Goal: Book appointment/travel/reservation

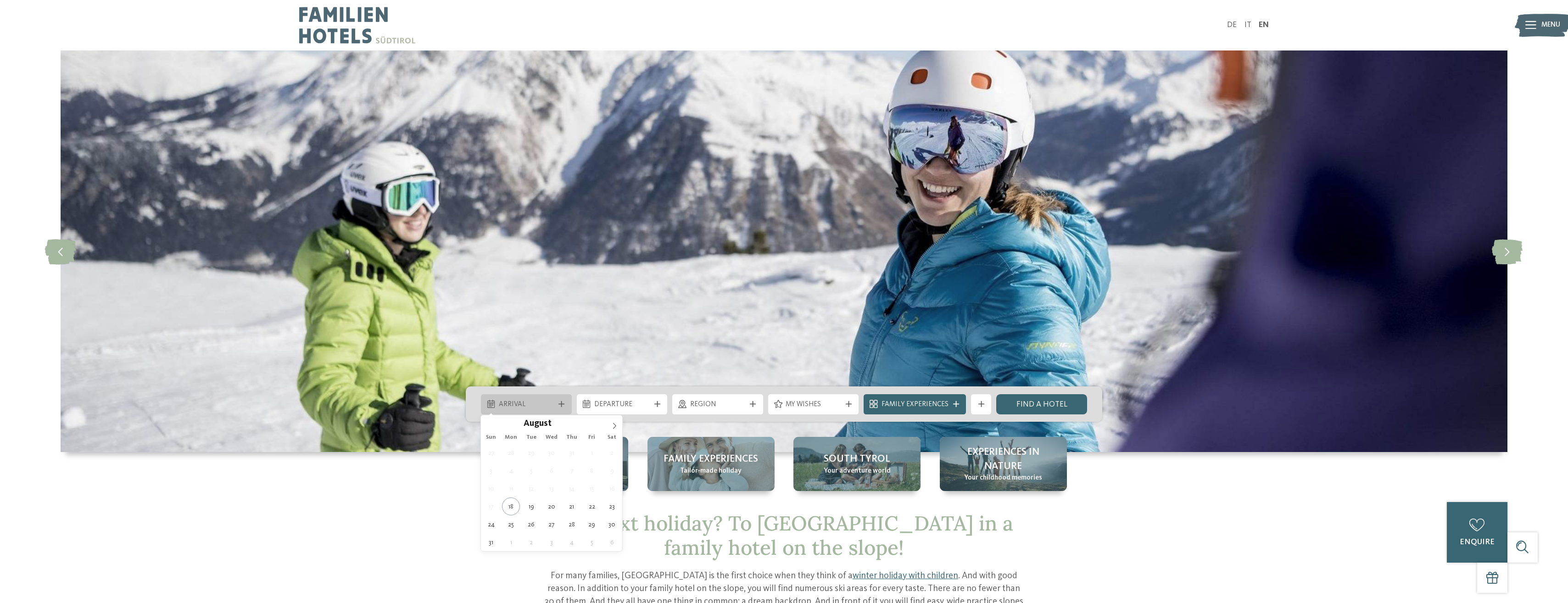
click at [521, 404] on span "Arrival" at bounding box center [526, 405] width 56 height 10
click at [616, 426] on icon at bounding box center [614, 426] width 7 height 7
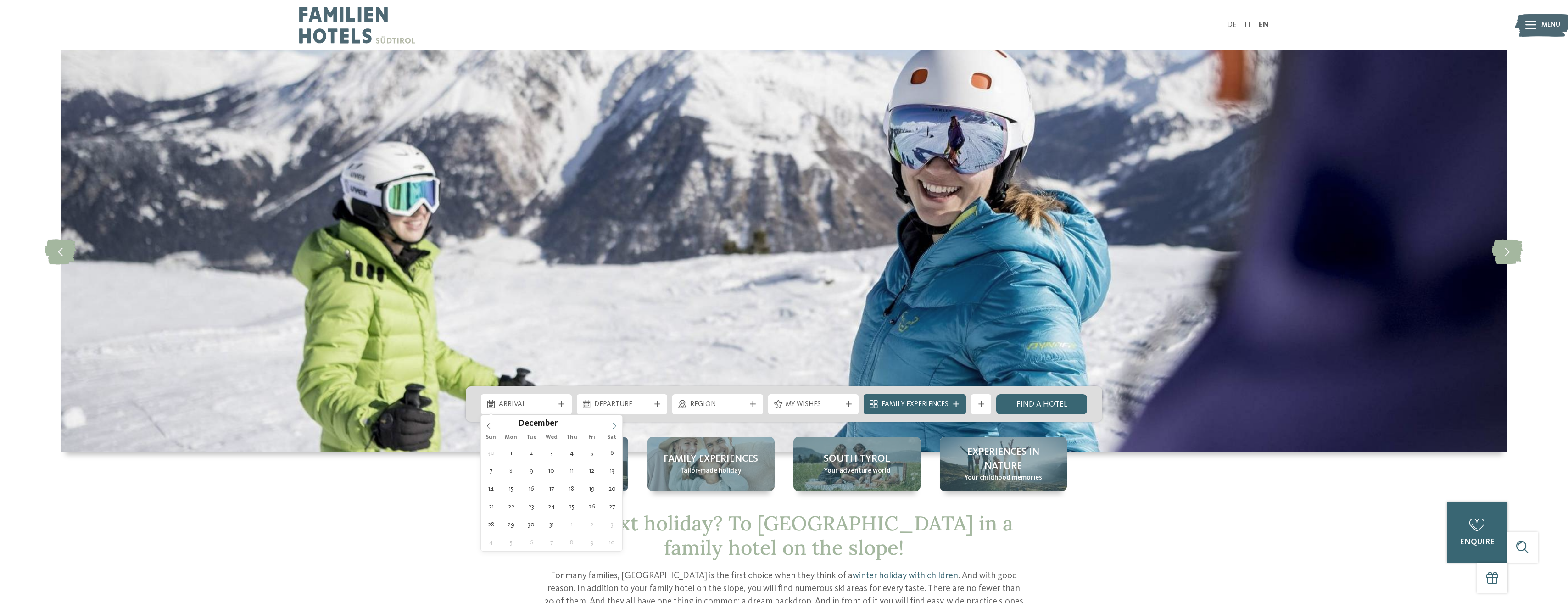
type input "****"
click at [616, 426] on icon at bounding box center [614, 426] width 7 height 7
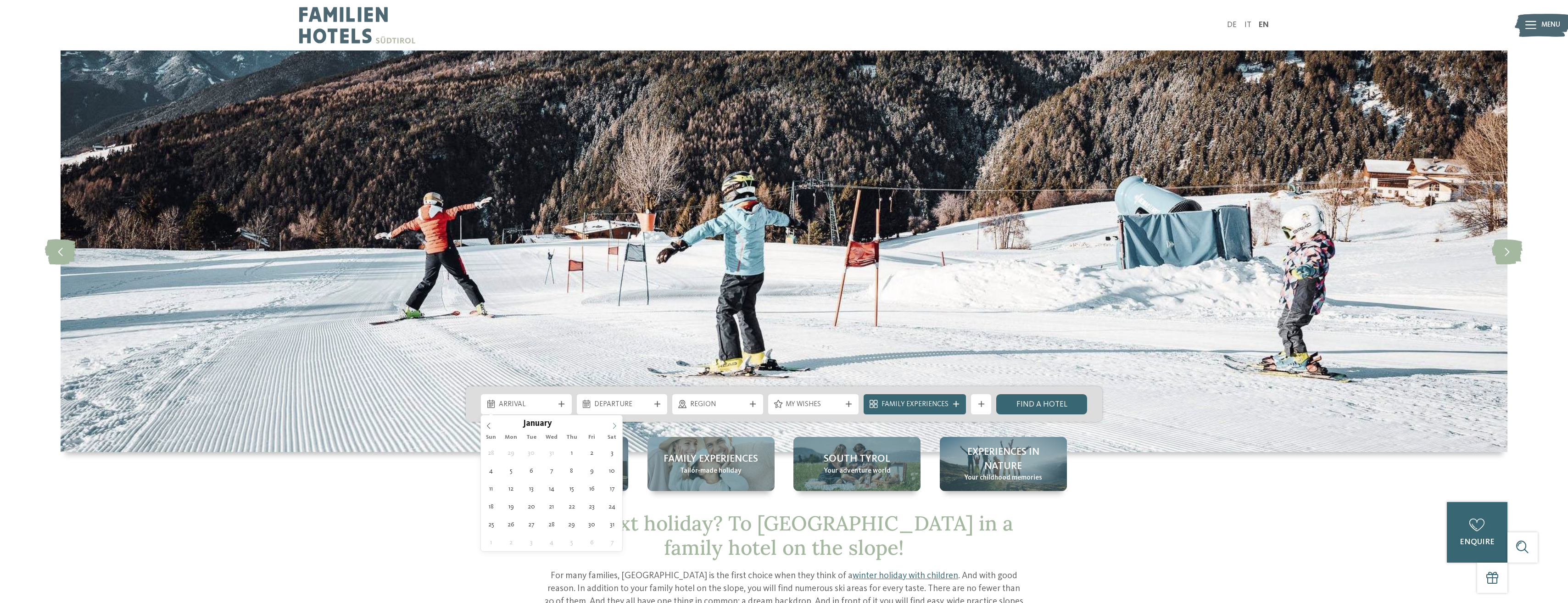
click at [616, 426] on icon at bounding box center [614, 426] width 7 height 7
type div "[DATE]"
type input "****"
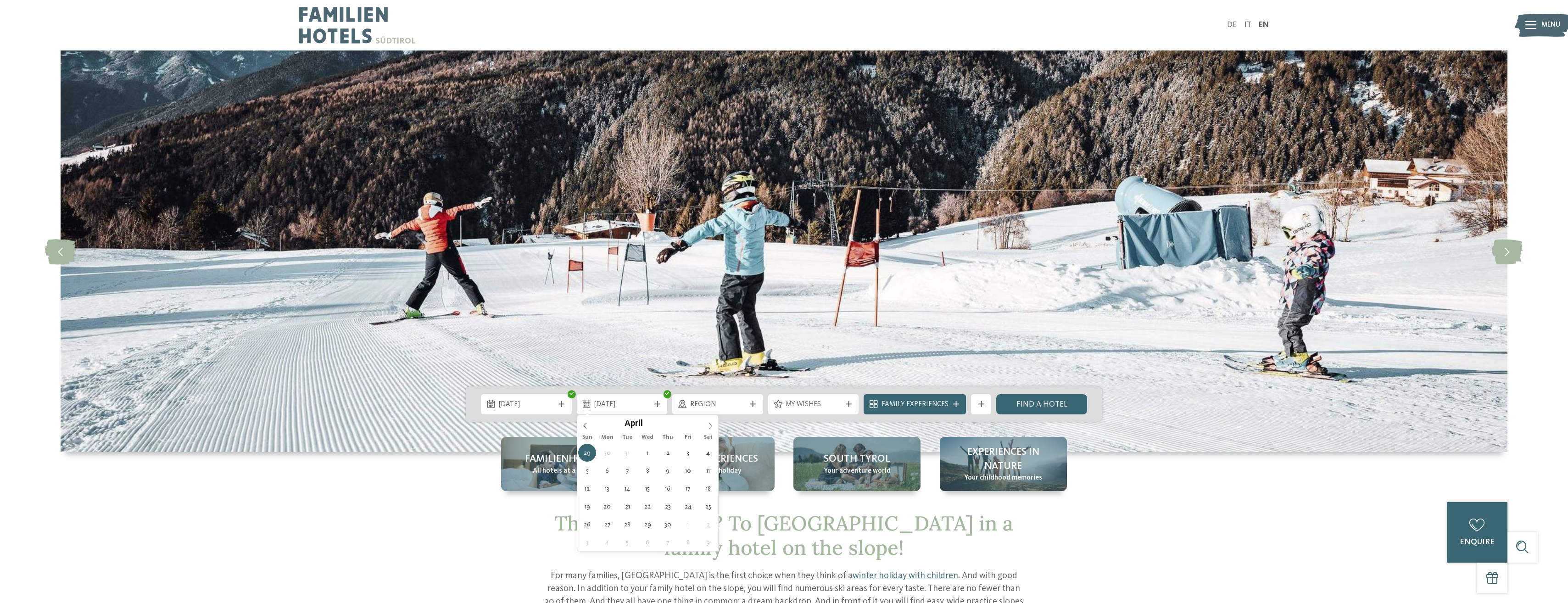
click at [710, 425] on icon at bounding box center [710, 426] width 7 height 7
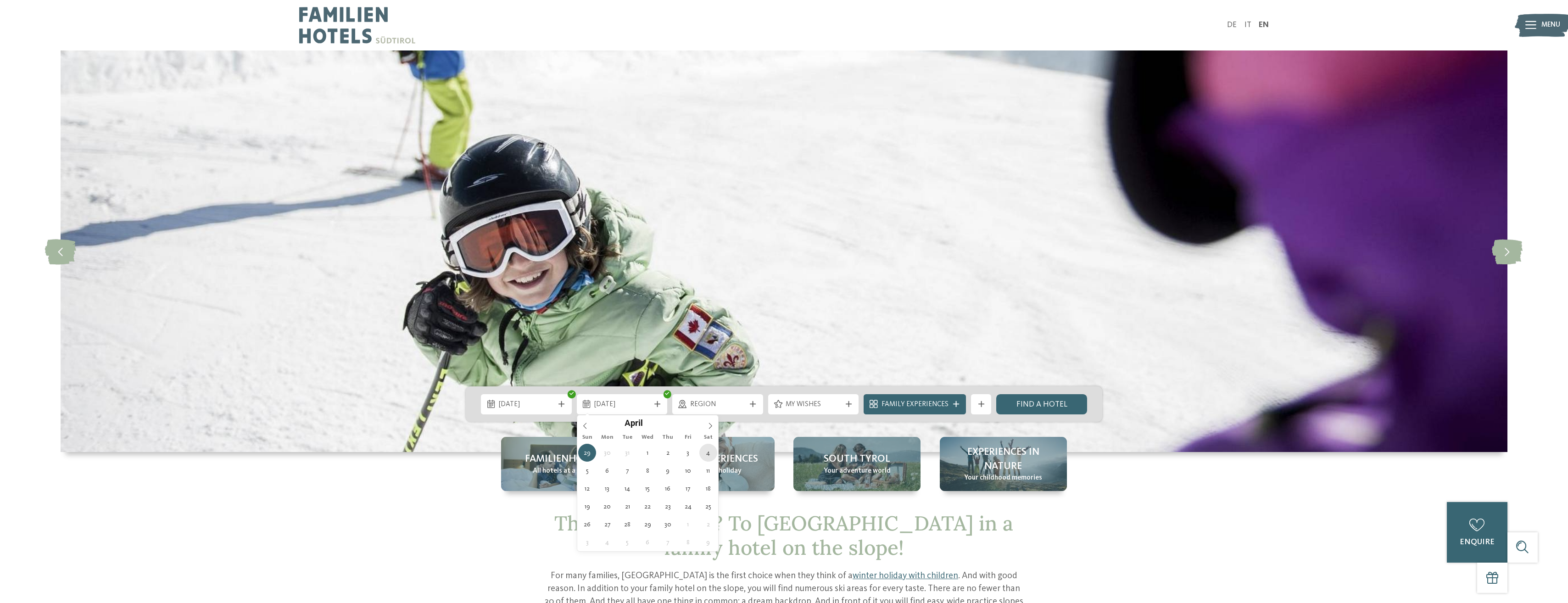
type div "[DATE]"
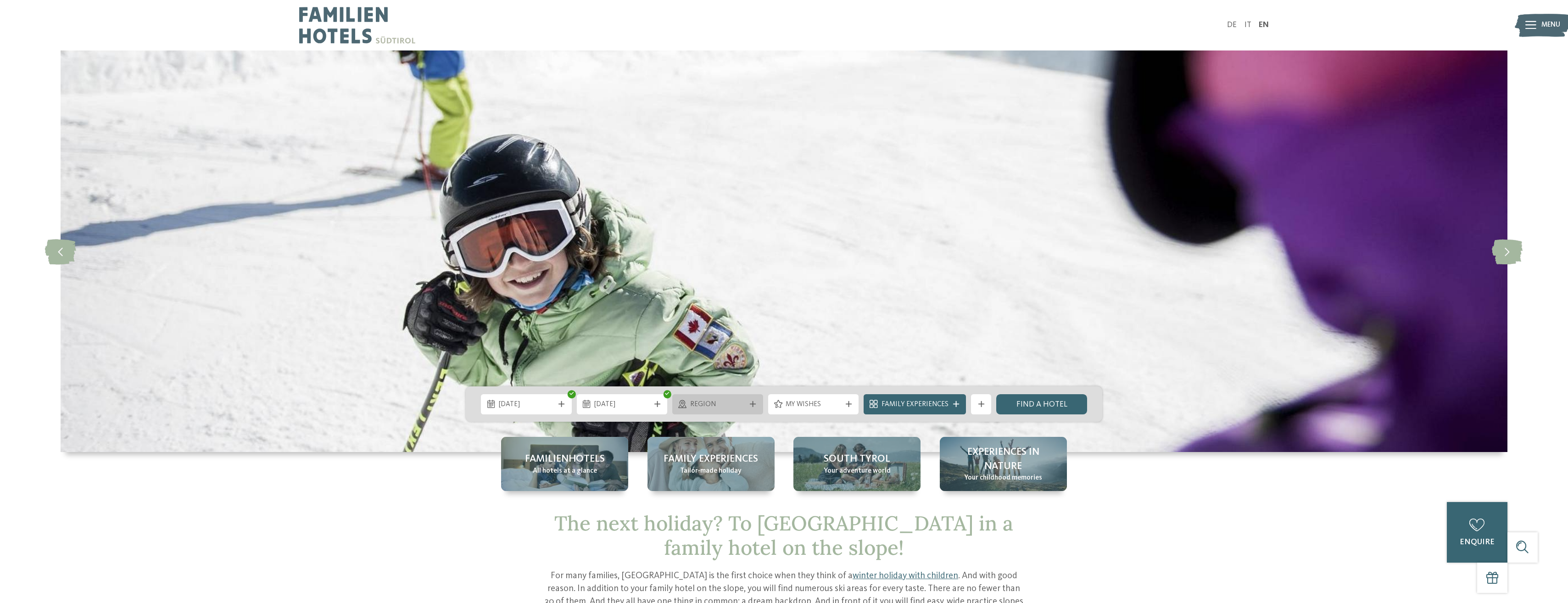
click at [742, 406] on span "Region" at bounding box center [718, 405] width 56 height 10
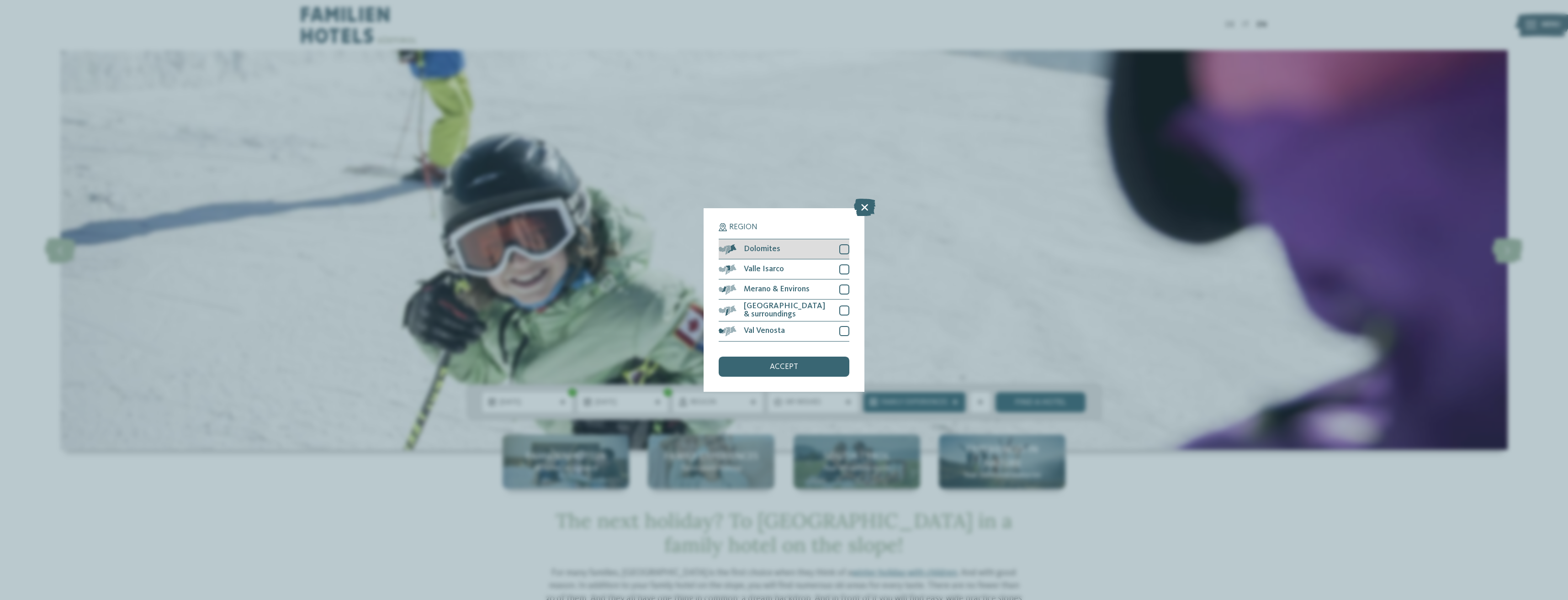
click at [847, 251] on div at bounding box center [844, 249] width 10 height 10
click at [845, 265] on div at bounding box center [844, 270] width 10 height 10
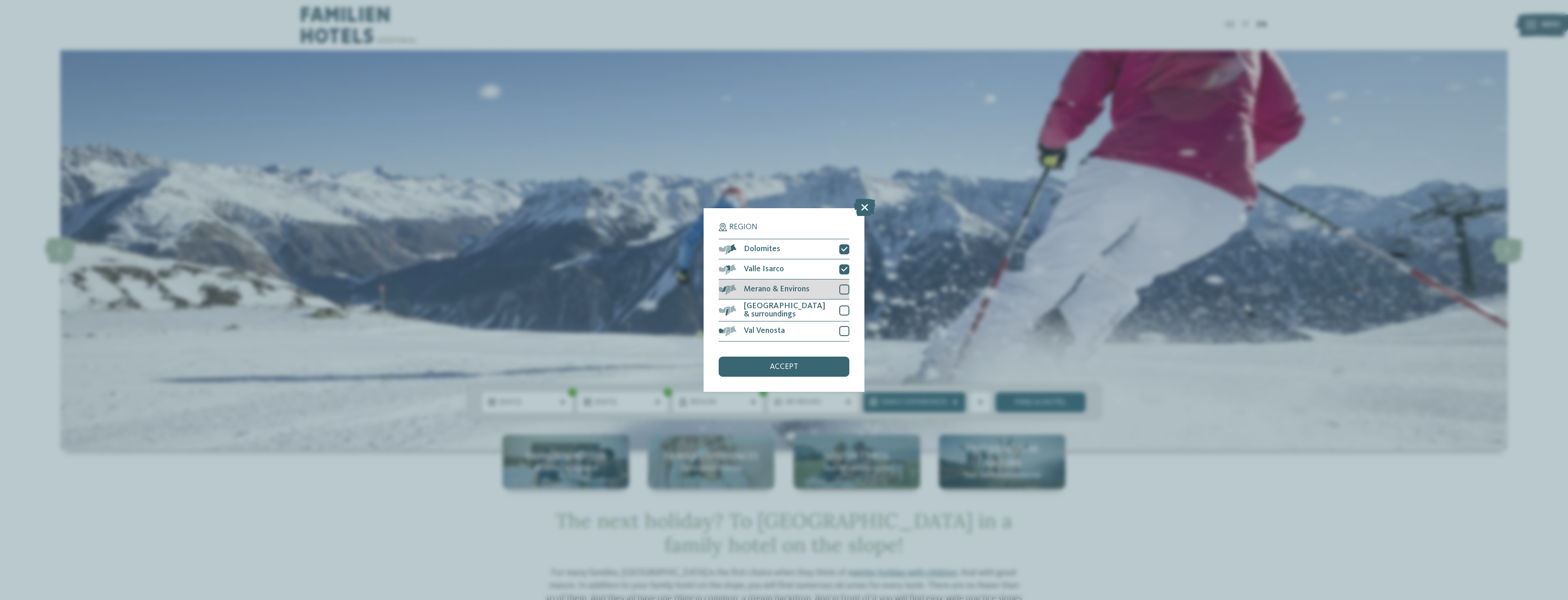
click at [845, 283] on div "Merano & Environs" at bounding box center [784, 289] width 131 height 20
click at [844, 305] on div "[GEOGRAPHIC_DATA] & surroundings" at bounding box center [784, 310] width 131 height 21
click at [842, 326] on div at bounding box center [844, 331] width 10 height 10
click at [817, 363] on div "accept" at bounding box center [784, 366] width 131 height 20
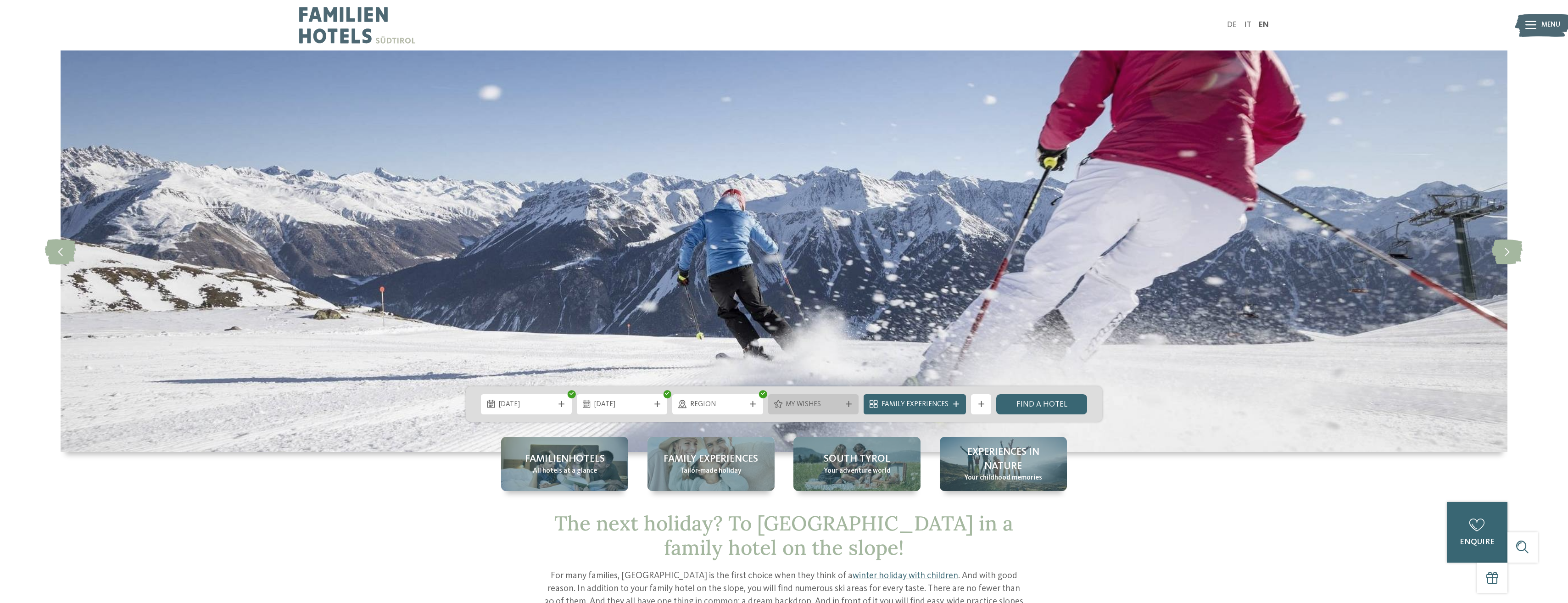
click at [845, 402] on div at bounding box center [848, 404] width 10 height 6
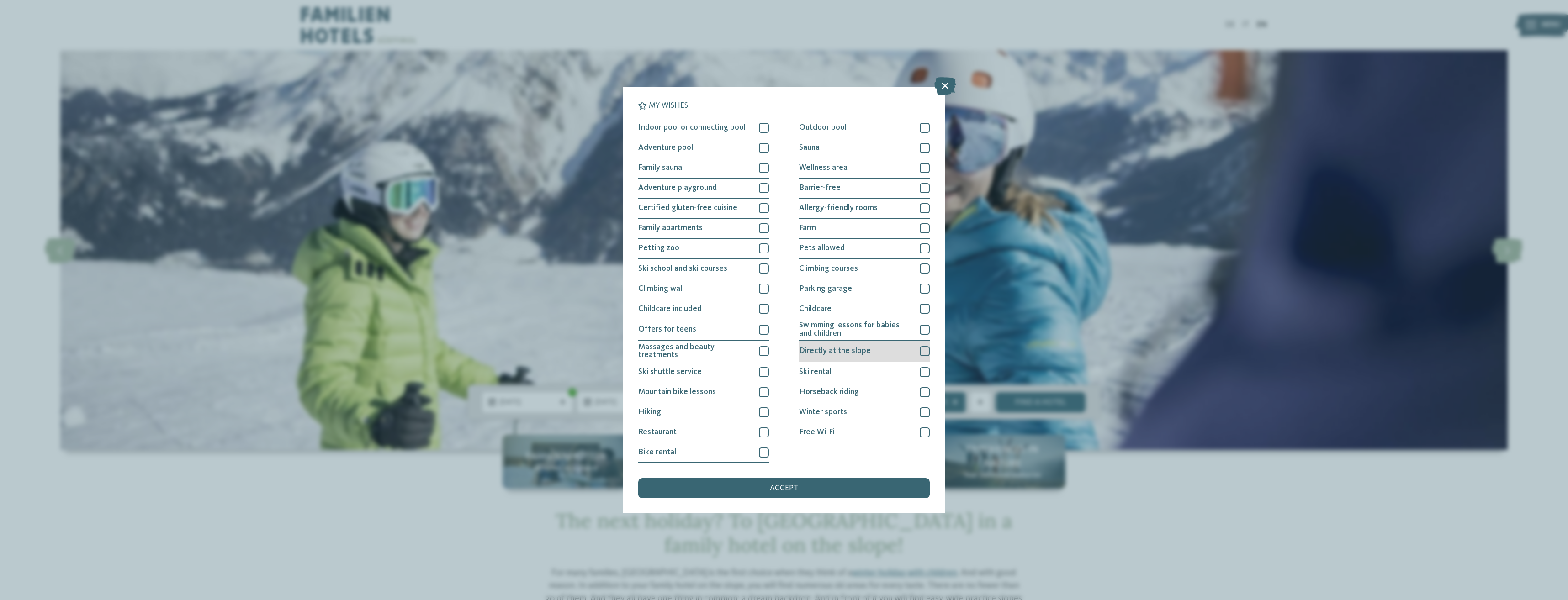
click at [852, 351] on span "Directly at the slope" at bounding box center [835, 351] width 72 height 9
click at [796, 486] on span "accept" at bounding box center [784, 489] width 29 height 9
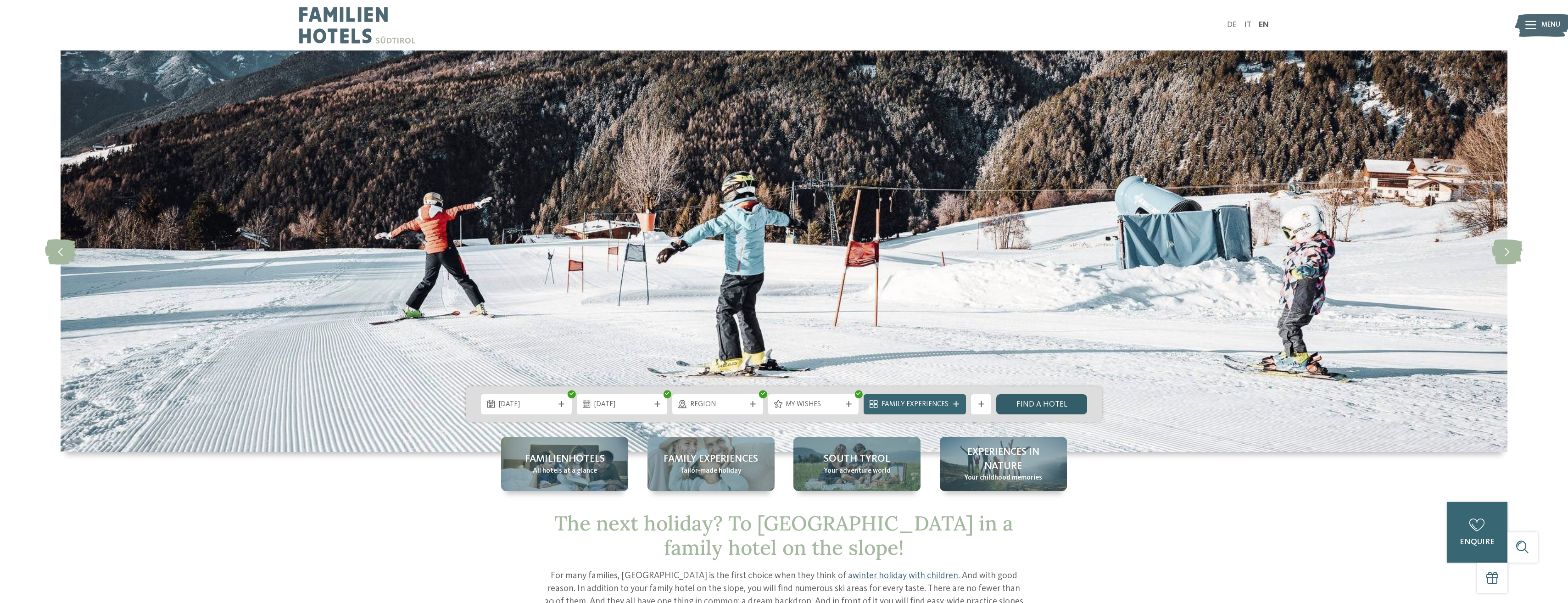
click at [1037, 403] on link "Find a hotel" at bounding box center [1042, 404] width 91 height 20
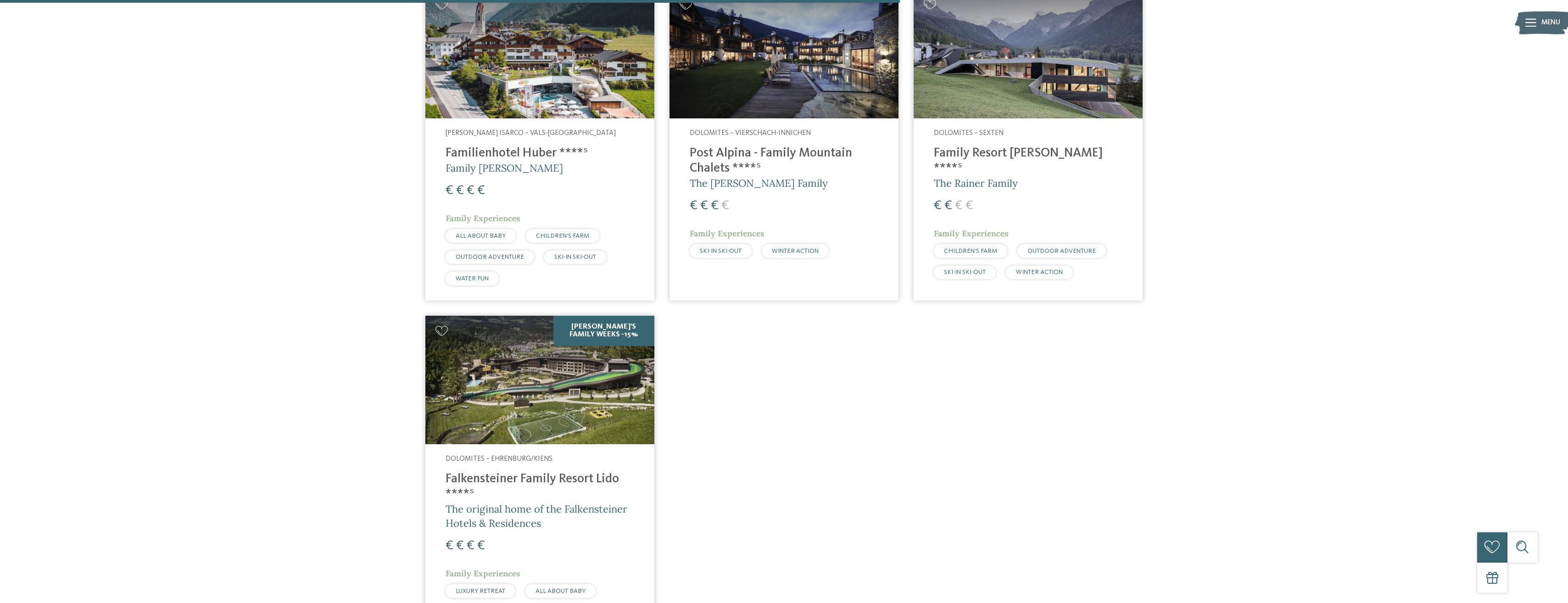
scroll to position [817, 0]
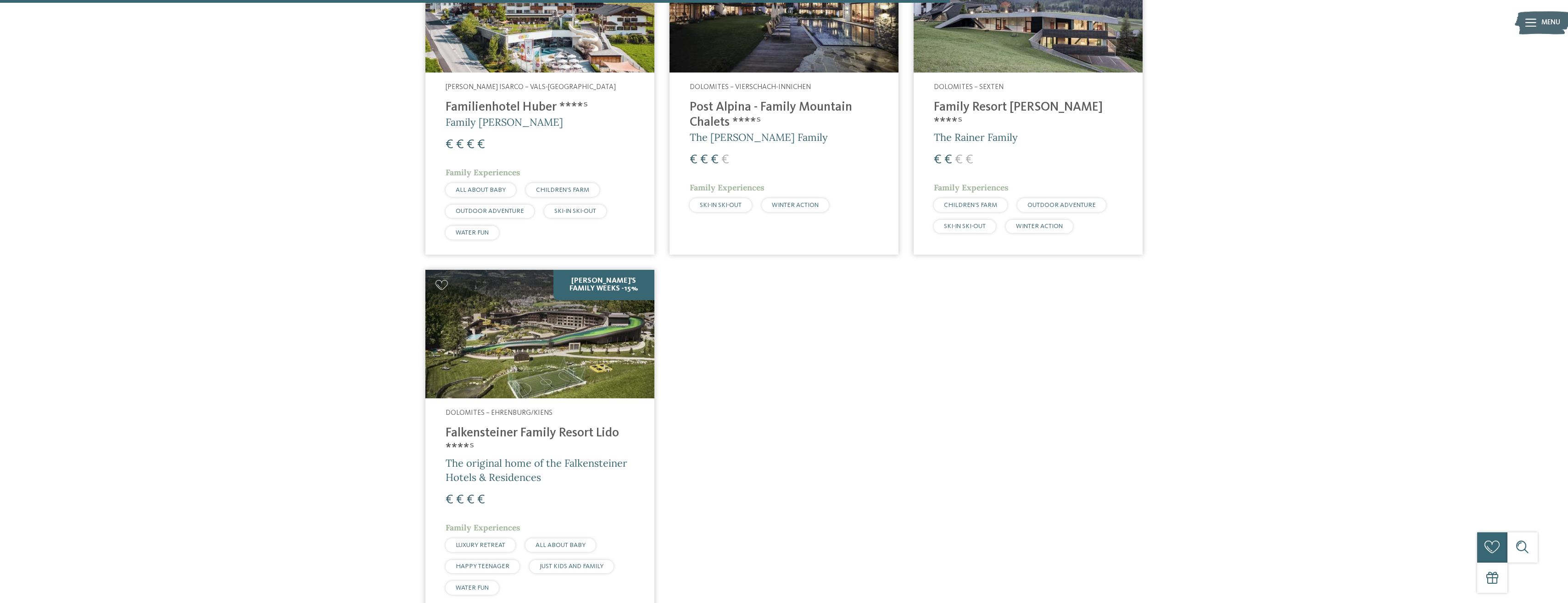
click at [507, 457] on span "The original home of the Falkensteiner Hotels & Residences" at bounding box center [536, 470] width 182 height 27
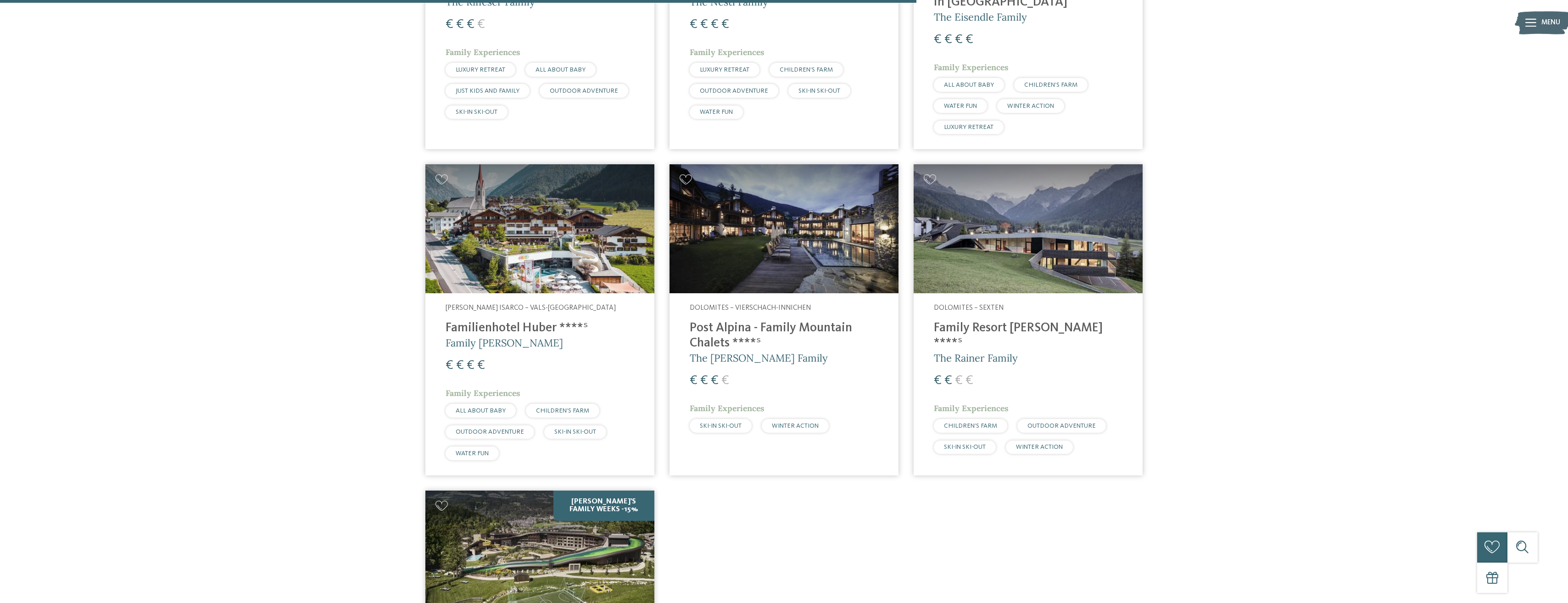
scroll to position [588, 0]
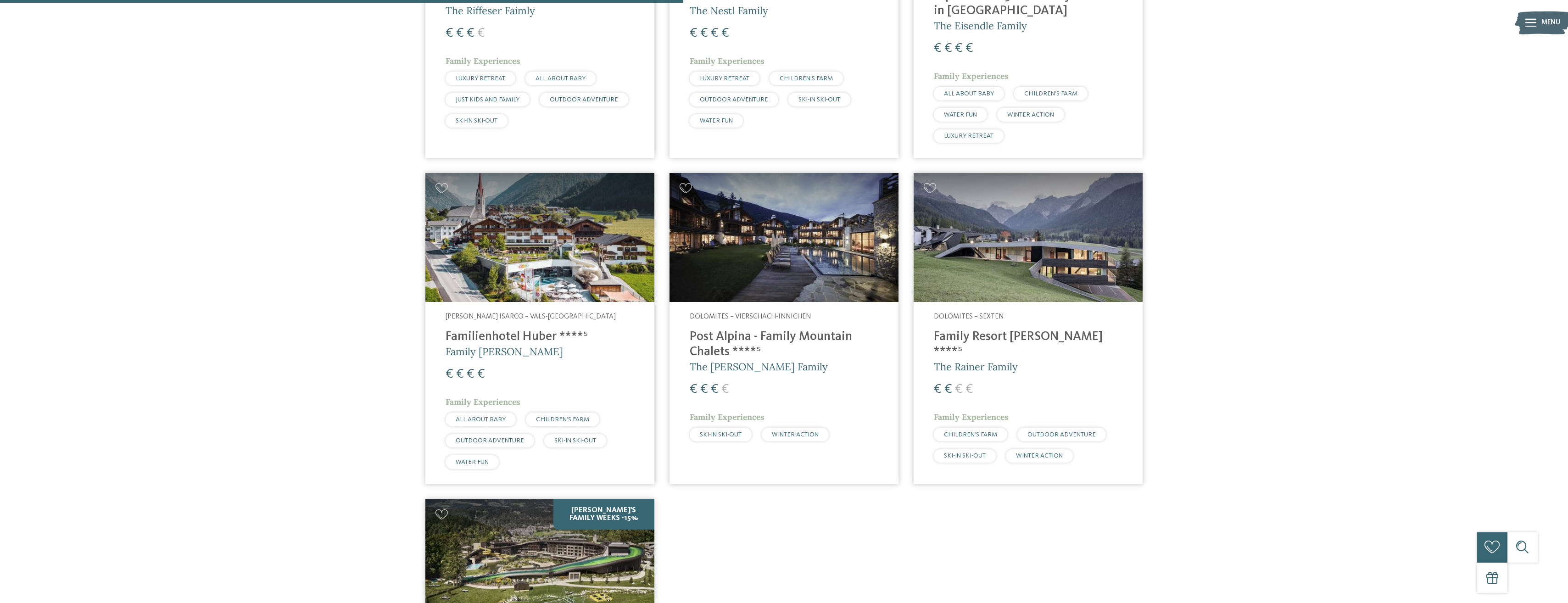
click at [1009, 330] on h4 "Family Resort [PERSON_NAME] ****ˢ" at bounding box center [1028, 345] width 188 height 31
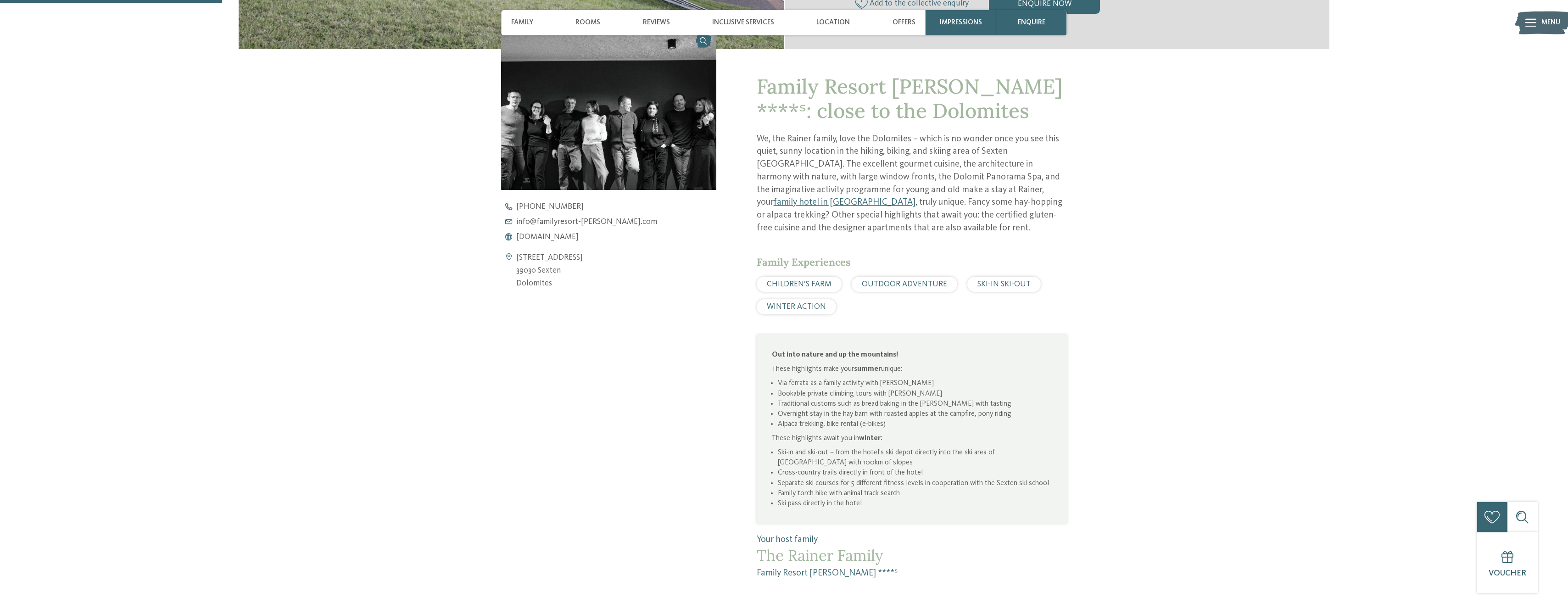
scroll to position [413, 0]
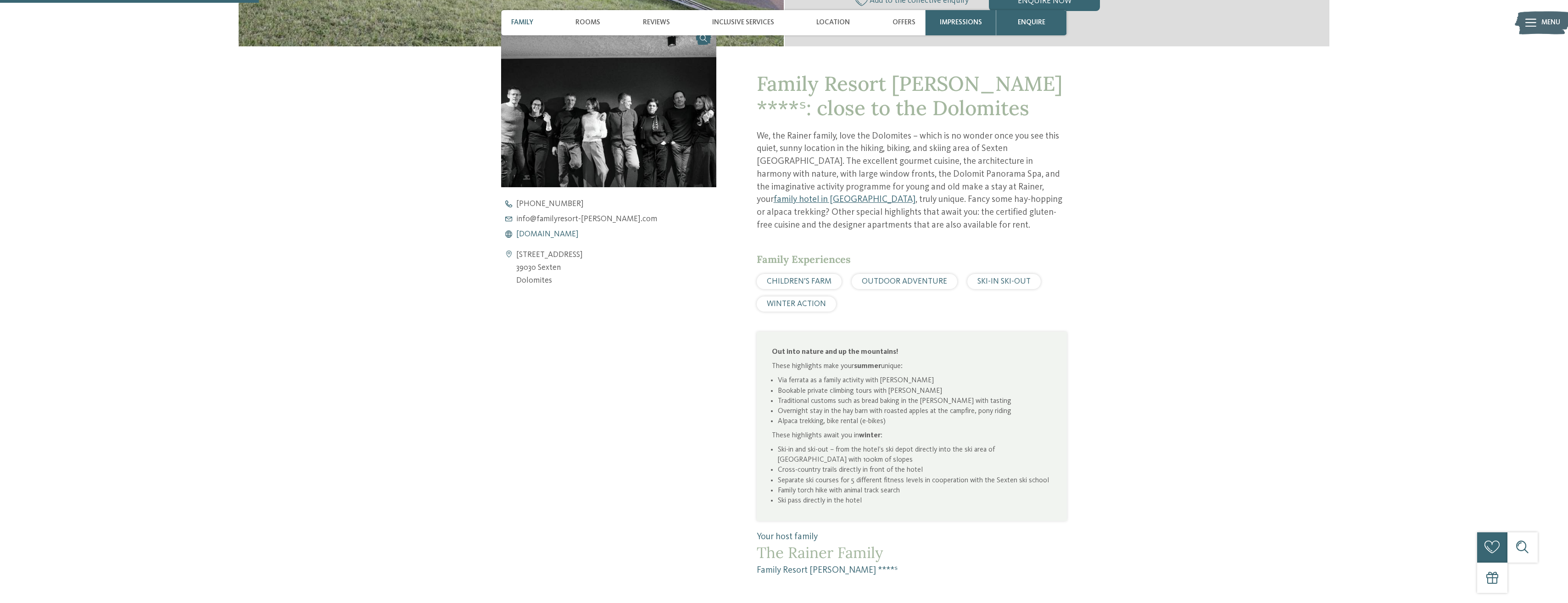
click at [551, 233] on span "www.familyresort-rainer.com" at bounding box center [547, 235] width 62 height 9
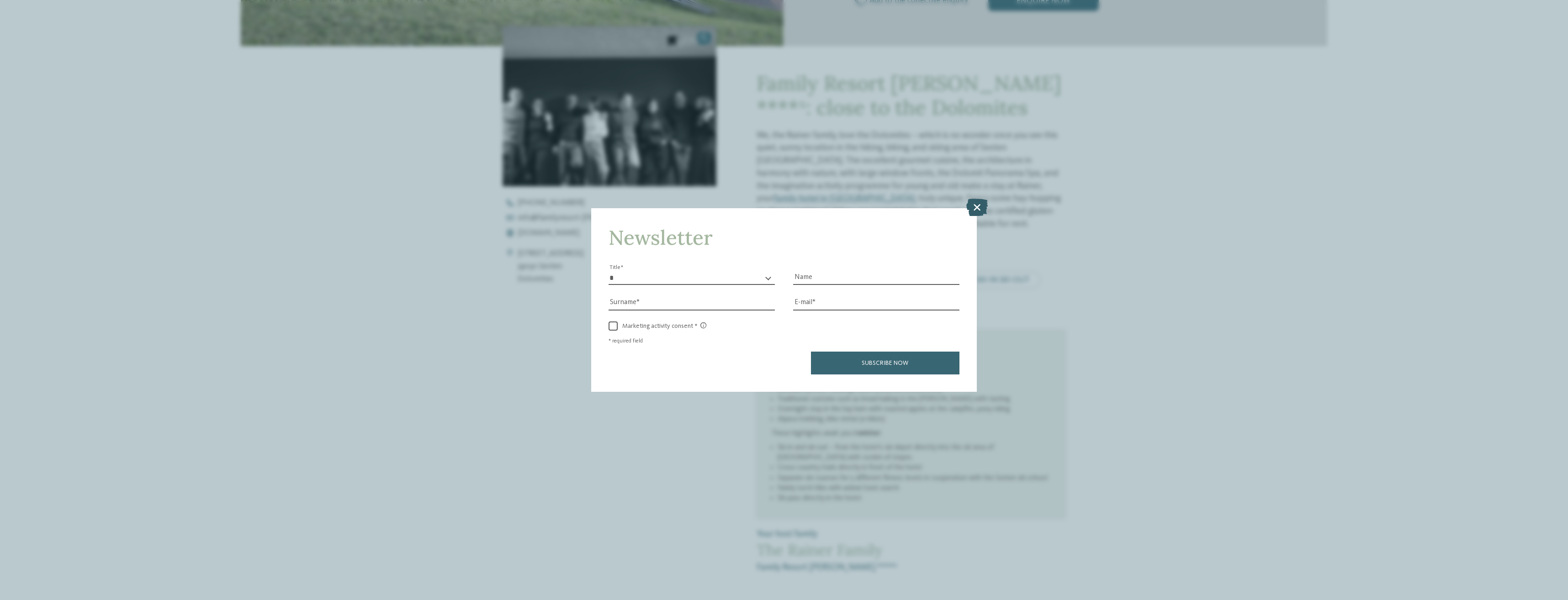
click at [973, 206] on icon at bounding box center [976, 208] width 21 height 18
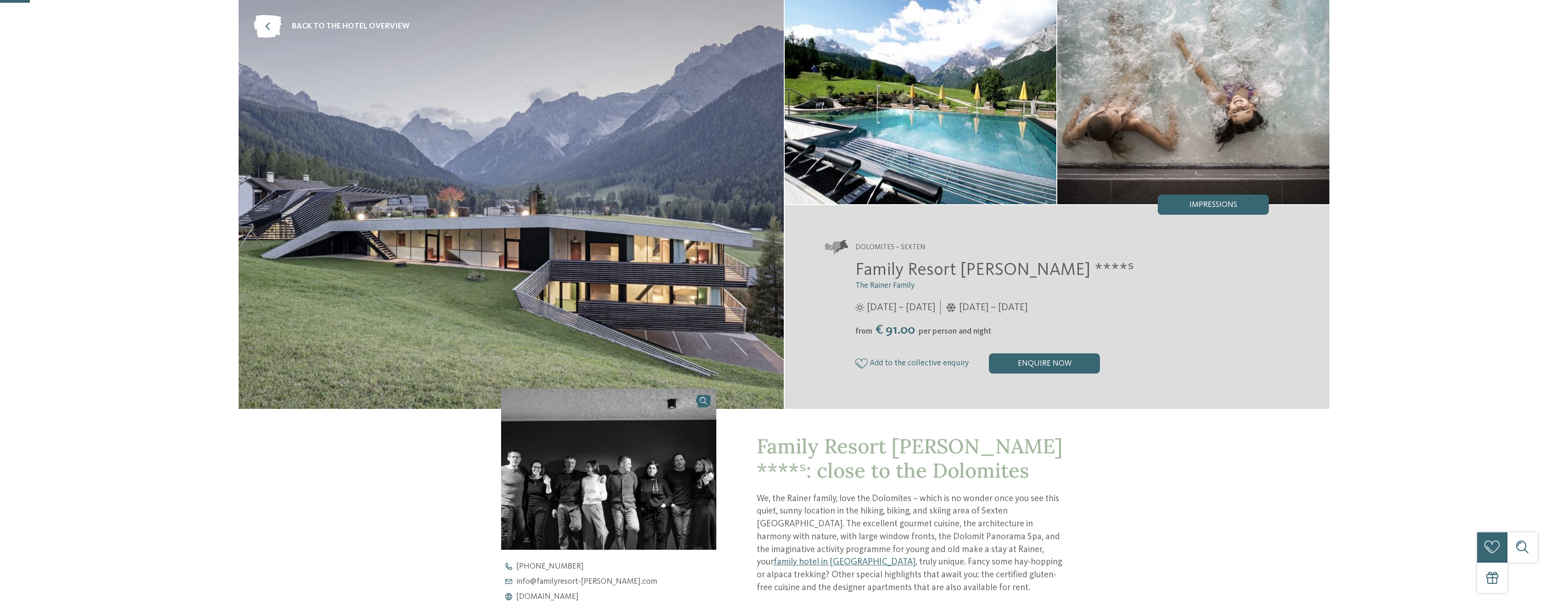
scroll to position [46, 0]
